Goal: Information Seeking & Learning: Learn about a topic

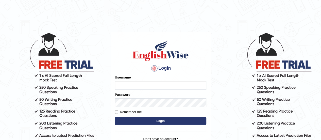
type input "karanvir_parramatta"
click at [167, 117] on button "Login" at bounding box center [160, 121] width 91 height 8
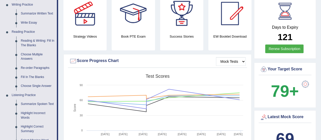
scroll to position [165, 0]
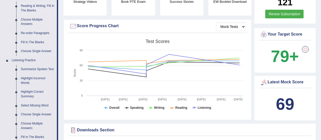
click at [27, 13] on link "Reading & Writing: Fill In The Blanks" at bounding box center [38, 8] width 38 height 13
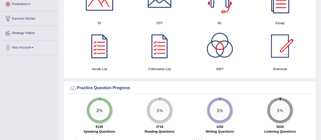
scroll to position [348, 0]
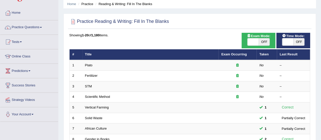
scroll to position [55, 0]
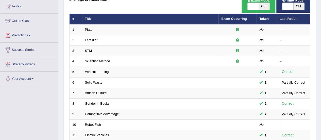
drag, startPoint x: 136, startPoint y: 51, endPoint x: 35, endPoint y: 104, distance: 113.9
click at [35, 104] on div "Toggle navigation Home Practice Questions Speaking Practice Read Aloud Repeat S…" at bounding box center [160, 112] width 321 height 334
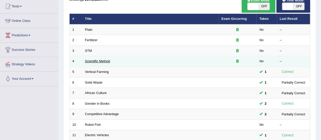
click at [95, 61] on link "Scientific Method" at bounding box center [97, 61] width 25 height 4
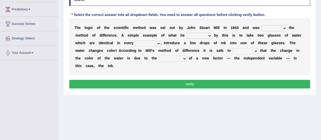
click at [276, 26] on select "pointed claimed demanded named" at bounding box center [274, 28] width 25 height 6
click at [212, 54] on div "T h e l o g i c o f t h e s c i e n t i f i c m e t h o d w a s s e t o u t b y…" at bounding box center [189, 47] width 241 height 56
click at [122, 55] on div "T h e l o g i c o f t h e s c i e n t i f i c m e t h o d w a s s e t o u t b y…" at bounding box center [189, 47] width 241 height 56
click at [101, 125] on div "Home Practice Reading & Writing: Fill In The Blanks Scientific Method « Prev Ne…" at bounding box center [189, 46] width 263 height 254
click at [281, 29] on select "pointed claimed demanded named" at bounding box center [274, 28] width 25 height 6
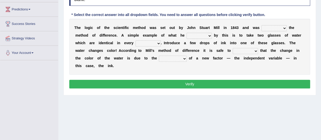
click at [281, 29] on select "pointed claimed demanded named" at bounding box center [274, 28] width 25 height 6
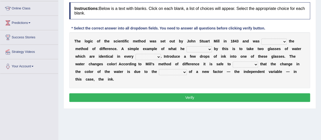
click at [280, 43] on select "pointed claimed demanded named" at bounding box center [274, 42] width 25 height 6
click at [272, 44] on select "pointed claimed demanded named" at bounding box center [274, 42] width 25 height 6
click at [280, 42] on select "pointed claimed demanded named" at bounding box center [274, 42] width 25 height 6
click at [274, 40] on select "pointed claimed demanded named" at bounding box center [274, 42] width 25 height 6
click at [275, 41] on select "pointed claimed demanded named" at bounding box center [274, 42] width 25 height 6
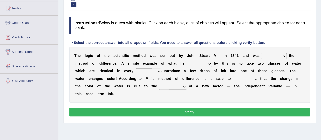
scroll to position [53, 0]
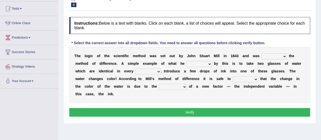
click at [262, 36] on div "Instructions: Below is a text with blanks. Click on each blank, a list of choic…" at bounding box center [190, 67] width 244 height 106
click at [271, 55] on select "pointed claimed demanded named" at bounding box center [274, 56] width 25 height 6
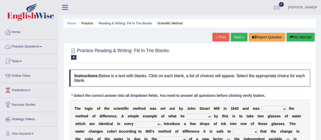
click at [29, 50] on link "Practice Questions" at bounding box center [29, 46] width 58 height 13
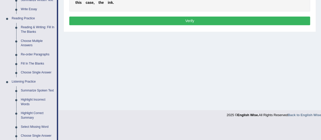
scroll to position [154, 0]
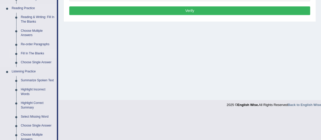
click at [29, 53] on link "Fill In The Blanks" at bounding box center [38, 53] width 38 height 9
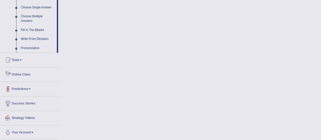
scroll to position [234, 0]
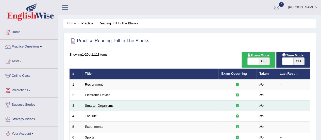
drag, startPoint x: 0, startPoint y: 0, endPoint x: 106, endPoint y: 103, distance: 148.2
click at [106, 104] on link "Smarter Organisms" at bounding box center [99, 106] width 29 height 4
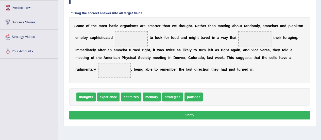
scroll to position [64, 0]
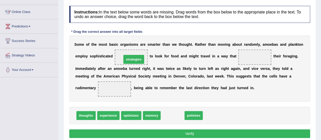
drag, startPoint x: 178, startPoint y: 114, endPoint x: 138, endPoint y: 57, distance: 69.3
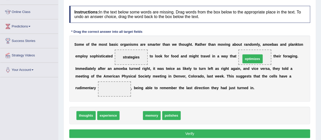
drag, startPoint x: 133, startPoint y: 116, endPoint x: 262, endPoint y: 60, distance: 140.2
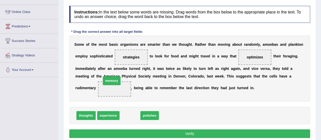
drag, startPoint x: 134, startPoint y: 117, endPoint x: 115, endPoint y: 82, distance: 39.9
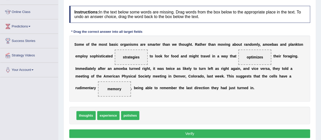
click at [173, 133] on button "Verify" at bounding box center [189, 133] width 241 height 9
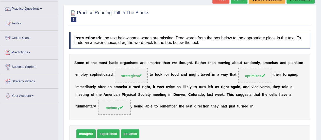
scroll to position [0, 0]
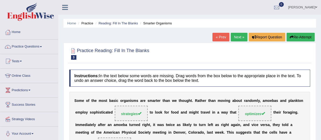
click at [235, 40] on link "Next »" at bounding box center [239, 37] width 17 height 9
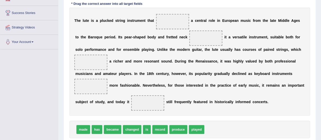
scroll to position [93, 0]
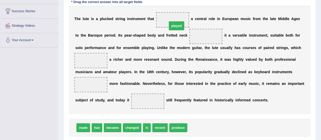
drag, startPoint x: 194, startPoint y: 126, endPoint x: 173, endPoint y: 19, distance: 109.2
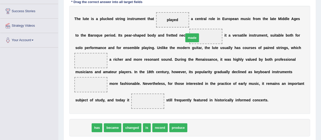
drag, startPoint x: 84, startPoint y: 125, endPoint x: 194, endPoint y: 36, distance: 141.2
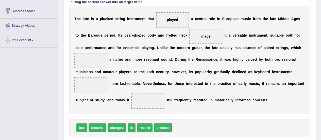
click at [157, 46] on b "U" at bounding box center [158, 48] width 3 height 4
drag, startPoint x: 82, startPoint y: 126, endPoint x: 92, endPoint y: 60, distance: 66.8
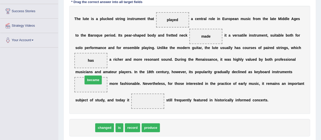
drag, startPoint x: 90, startPoint y: 126, endPoint x: 98, endPoint y: 78, distance: 48.4
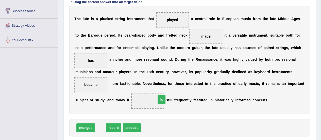
drag, startPoint x: 99, startPoint y: 126, endPoint x: 161, endPoint y: 98, distance: 68.1
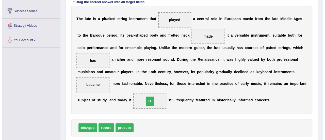
scroll to position [127, 0]
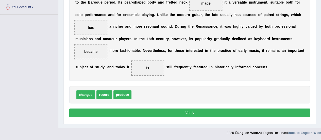
click at [150, 109] on button "Verify" at bounding box center [189, 112] width 241 height 9
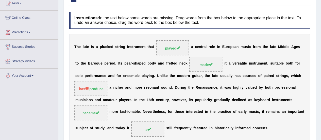
scroll to position [56, 0]
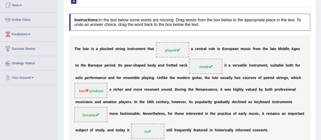
click at [273, 75] on div "T h e l u t e i s a p l u c k e d s t r i n g i n s t r u m e n t t h a t playe…" at bounding box center [189, 90] width 241 height 108
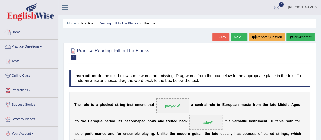
click at [24, 46] on link "Practice Questions" at bounding box center [29, 46] width 58 height 13
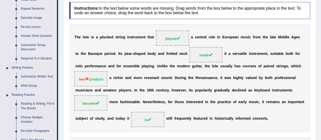
scroll to position [127, 0]
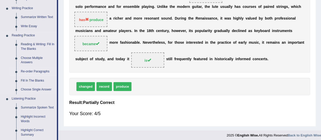
click at [34, 70] on link "Re-order Paragraphs" at bounding box center [38, 71] width 38 height 9
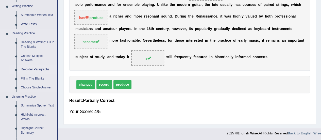
scroll to position [259, 0]
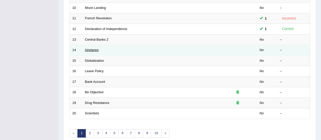
click at [94, 50] on link "Airplanes" at bounding box center [92, 50] width 14 height 4
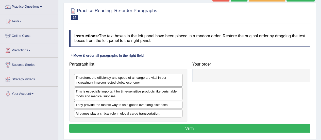
scroll to position [35, 0]
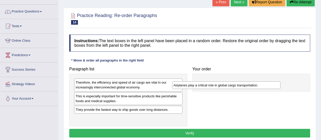
drag, startPoint x: 135, startPoint y: 117, endPoint x: 236, endPoint y: 82, distance: 107.1
click at [236, 83] on div "Airplanes play a critical role in global cargo transportation." at bounding box center [226, 85] width 108 height 8
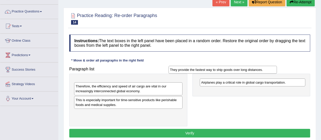
drag, startPoint x: 124, startPoint y: 107, endPoint x: 221, endPoint y: 68, distance: 104.6
click at [221, 68] on div "They provide the fastest way to ship goods over long distances." at bounding box center [223, 70] width 108 height 8
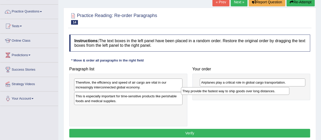
drag, startPoint x: 157, startPoint y: 80, endPoint x: 264, endPoint y: 88, distance: 107.3
click at [264, 88] on div "They provide the fastest way to ship goods over long distances." at bounding box center [235, 91] width 108 height 8
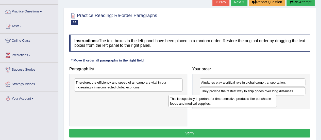
drag, startPoint x: 166, startPoint y: 98, endPoint x: 263, endPoint y: 99, distance: 97.3
click at [263, 99] on div "This is especially important for time-sensitive products like perishable foods …" at bounding box center [223, 101] width 108 height 13
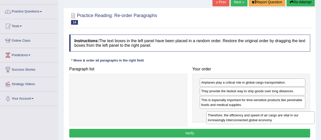
drag, startPoint x: 135, startPoint y: 86, endPoint x: 267, endPoint y: 119, distance: 136.1
click at [267, 119] on div "Therefore, the efficiency and speed of air cargo are vital in our increasingly …" at bounding box center [261, 117] width 108 height 13
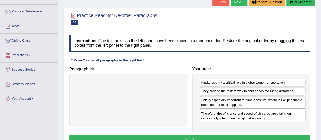
scroll to position [57, 0]
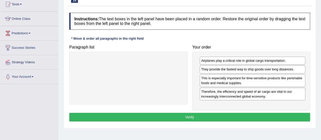
drag, startPoint x: 193, startPoint y: 101, endPoint x: 192, endPoint y: 115, distance: 13.3
click at [192, 115] on div "Instructions: The text boxes in the left panel have been placed in a random ord…" at bounding box center [190, 67] width 244 height 115
click at [192, 115] on button "Verify" at bounding box center [189, 117] width 241 height 9
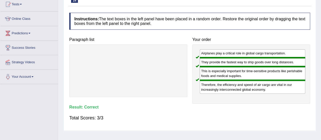
scroll to position [0, 0]
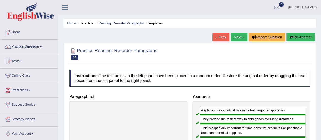
click at [239, 39] on link "Next »" at bounding box center [239, 37] width 17 height 9
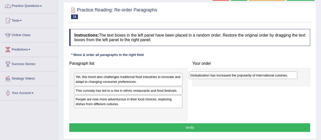
drag, startPoint x: 138, startPoint y: 99, endPoint x: 254, endPoint y: 77, distance: 118.0
click at [254, 77] on div "Globalization has increased the popularity of international cuisines." at bounding box center [243, 75] width 108 height 8
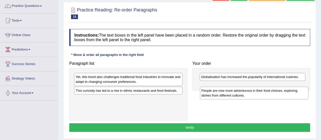
drag, startPoint x: 176, startPoint y: 96, endPoint x: 302, endPoint y: 85, distance: 126.7
click at [302, 87] on div "People are now more adventurous in their food choices, exploring dishes from di…" at bounding box center [254, 93] width 108 height 13
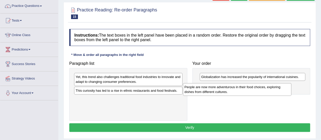
drag, startPoint x: 171, startPoint y: 99, endPoint x: 279, endPoint y: 88, distance: 108.8
click at [279, 88] on div "People are now more adventurous in their food choices, exploring dishes from di…" at bounding box center [237, 89] width 108 height 13
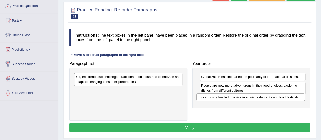
drag, startPoint x: 174, startPoint y: 89, endPoint x: 296, endPoint y: 96, distance: 122.6
click at [296, 96] on div "This curiosity has led to a rise in ethnic restaurants and food festivals." at bounding box center [251, 97] width 108 height 8
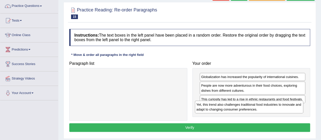
drag, startPoint x: 163, startPoint y: 77, endPoint x: 283, endPoint y: 105, distance: 124.0
click at [283, 105] on div "Yet, this trend also challenges traditional food industries to innovate and ada…" at bounding box center [249, 107] width 108 height 13
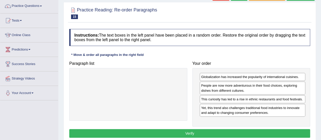
scroll to position [51, 0]
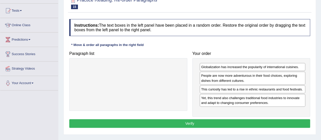
click at [185, 125] on button "Verify" at bounding box center [189, 123] width 241 height 9
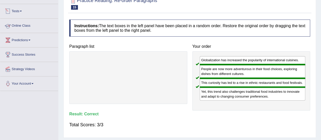
scroll to position [0, 0]
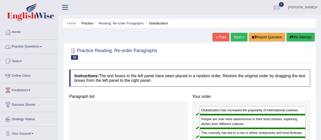
click at [24, 48] on link "Practice Questions" at bounding box center [29, 46] width 58 height 13
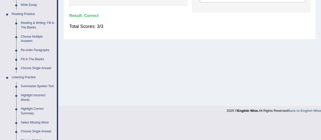
scroll to position [149, 0]
click at [30, 68] on link "Choose Single Answer" at bounding box center [38, 67] width 38 height 9
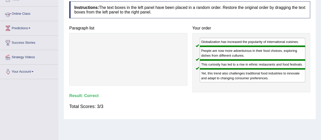
scroll to position [98, 0]
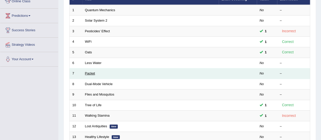
drag, startPoint x: 0, startPoint y: 0, endPoint x: 86, endPoint y: 72, distance: 112.2
click at [86, 72] on link "Packet" at bounding box center [90, 73] width 10 height 4
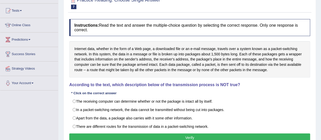
scroll to position [51, 0]
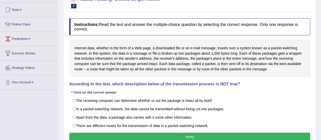
click at [51, 115] on div "Toggle navigation Home Practice Questions Speaking Practice Read Aloud Repeat S…" at bounding box center [160, 81] width 321 height 264
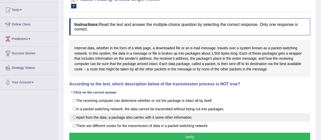
click at [147, 116] on label "Apart from the data, a package also carries with it some other information." at bounding box center [189, 117] width 241 height 9
radio input "true"
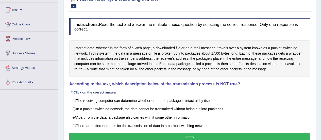
click at [166, 138] on button "Verify" at bounding box center [189, 137] width 241 height 9
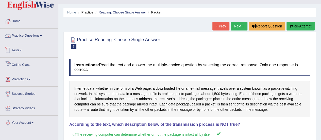
scroll to position [9, 0]
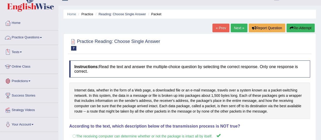
click at [34, 34] on link "Practice Questions" at bounding box center [29, 36] width 58 height 13
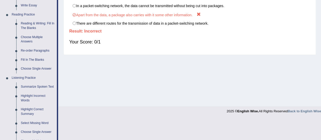
scroll to position [148, 0]
click at [27, 41] on link "Choose Multiple Answers" at bounding box center [38, 39] width 38 height 13
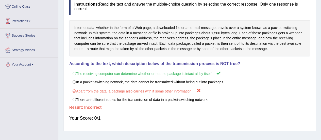
scroll to position [73, 0]
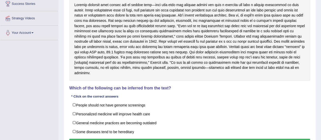
scroll to position [101, 0]
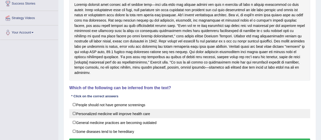
click at [89, 112] on label "Personalized medicine will improve health care" at bounding box center [189, 113] width 241 height 9
checkbox input "true"
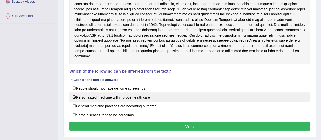
scroll to position [118, 0]
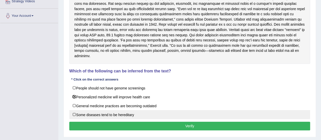
click at [74, 113] on label "Some diseases tend to be hereditary" at bounding box center [189, 114] width 241 height 9
checkbox input "true"
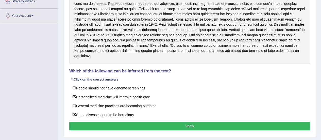
click at [102, 126] on button "Verify" at bounding box center [189, 126] width 241 height 9
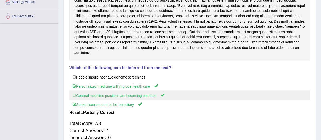
scroll to position [117, 0]
